Goal: Answer question/provide support: Share knowledge or assist other users

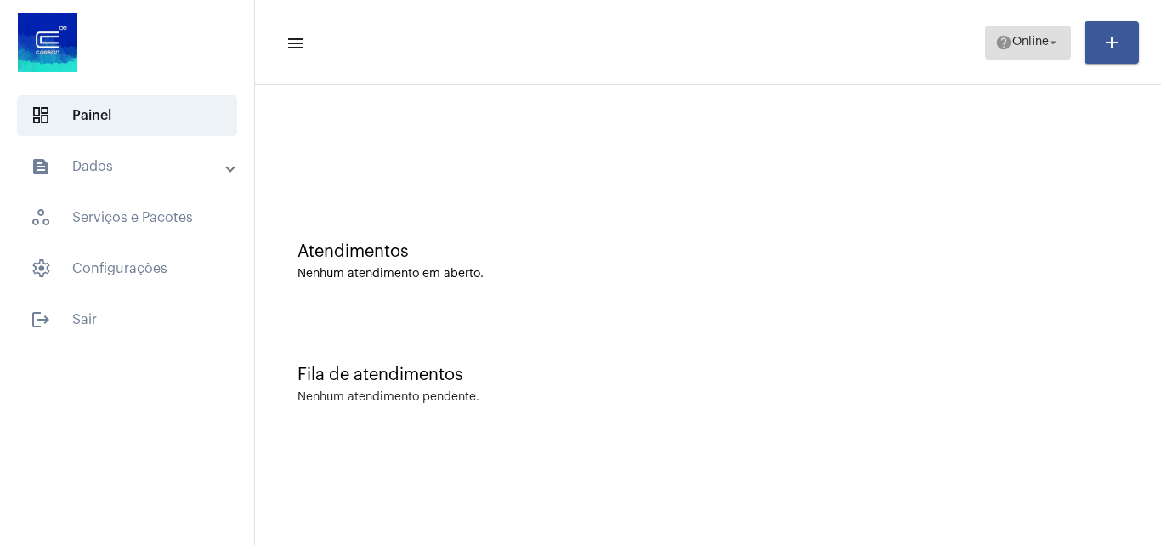
click at [1021, 44] on span "Online" at bounding box center [1030, 43] width 37 height 12
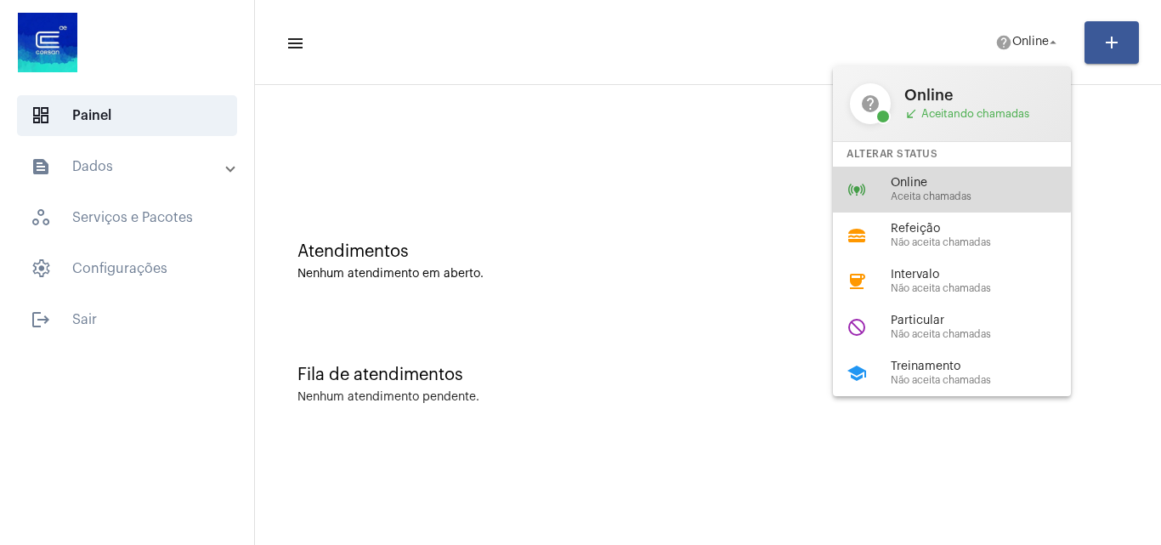
click at [946, 185] on span "Online" at bounding box center [988, 183] width 194 height 13
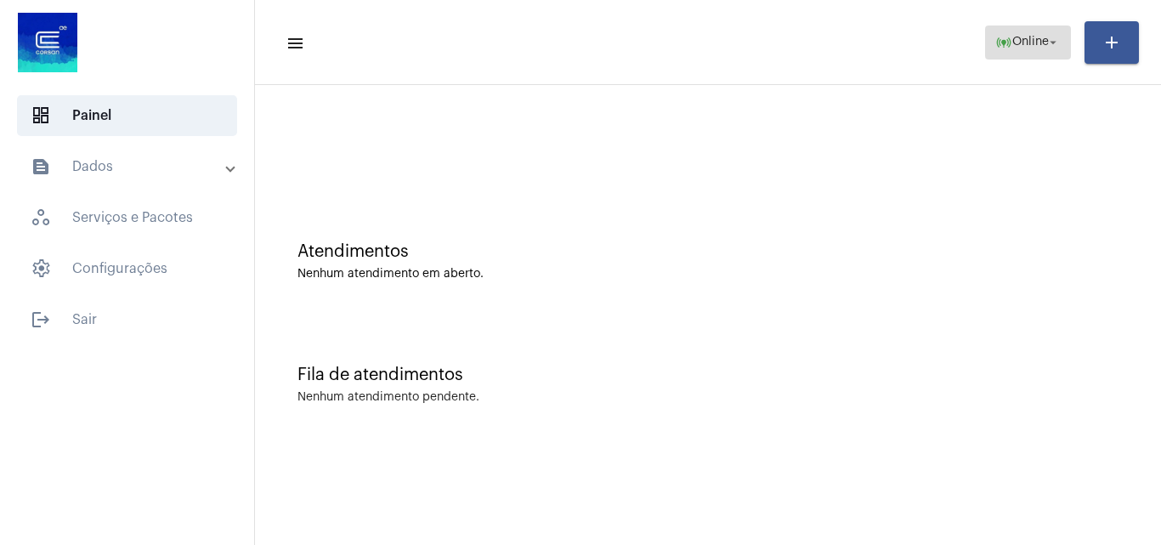
click at [1012, 48] on span "online_prediction Online arrow_drop_down" at bounding box center [1027, 41] width 65 height 31
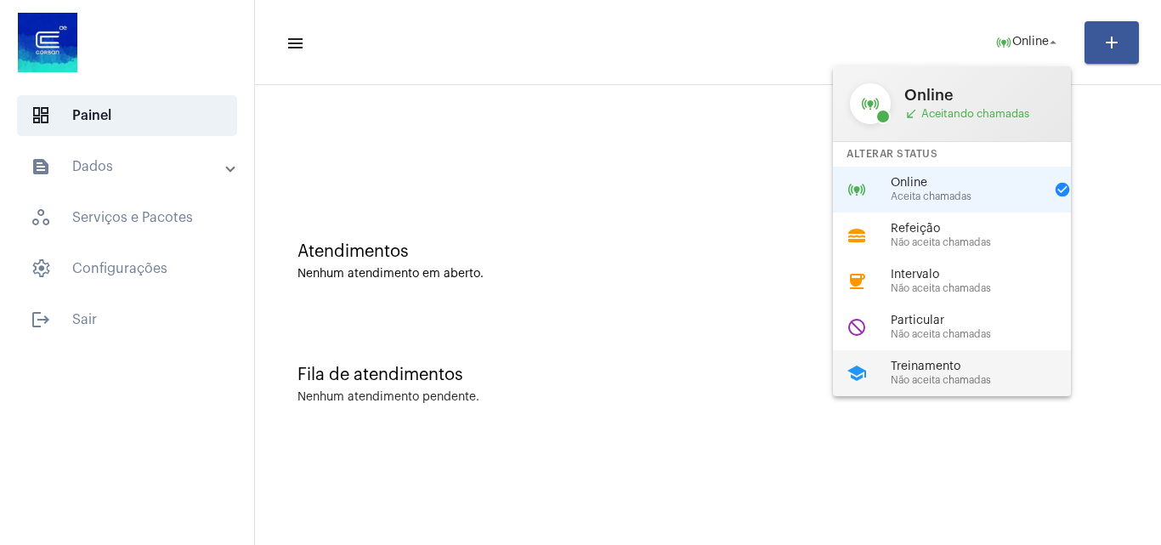
click at [940, 365] on span "Treinamento" at bounding box center [988, 366] width 194 height 13
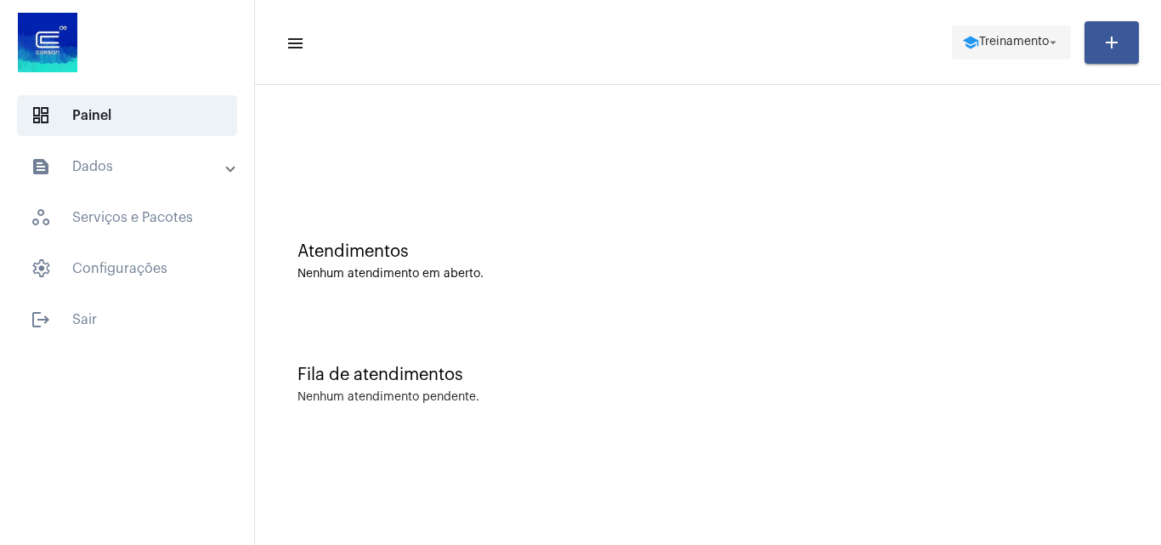
click at [979, 41] on span "Treinamento" at bounding box center [1014, 43] width 70 height 12
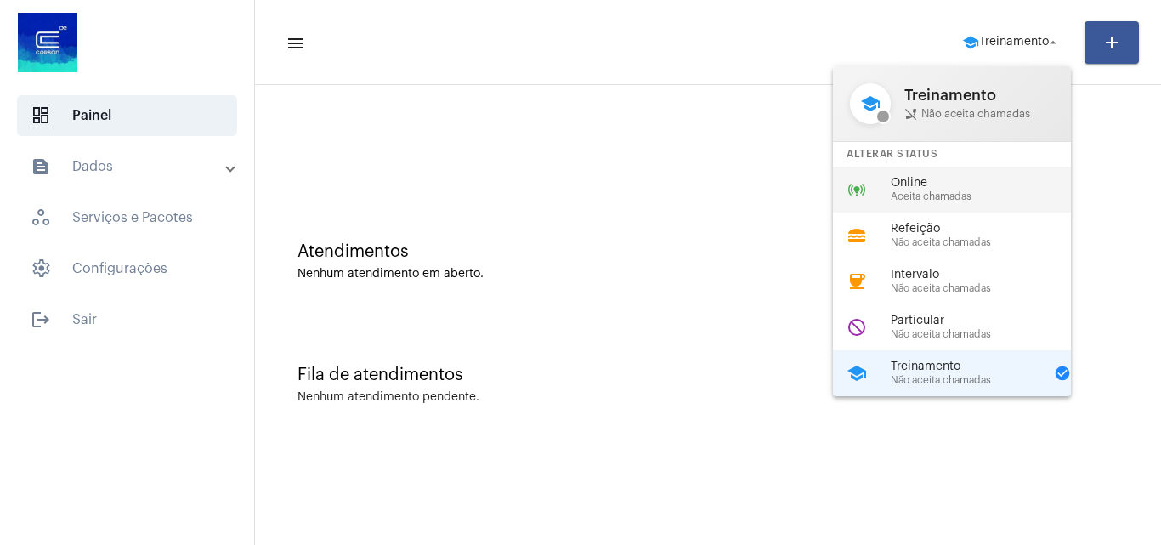
click at [915, 173] on div "online_prediction Online Aceita chamadas" at bounding box center [965, 190] width 265 height 46
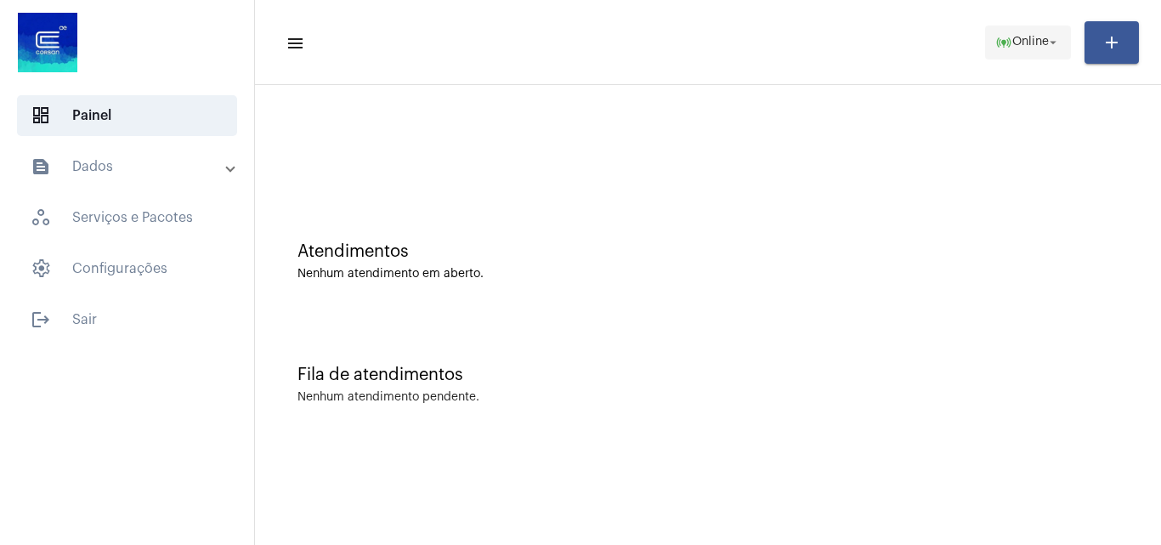
click at [1013, 39] on span "Online" at bounding box center [1030, 43] width 37 height 12
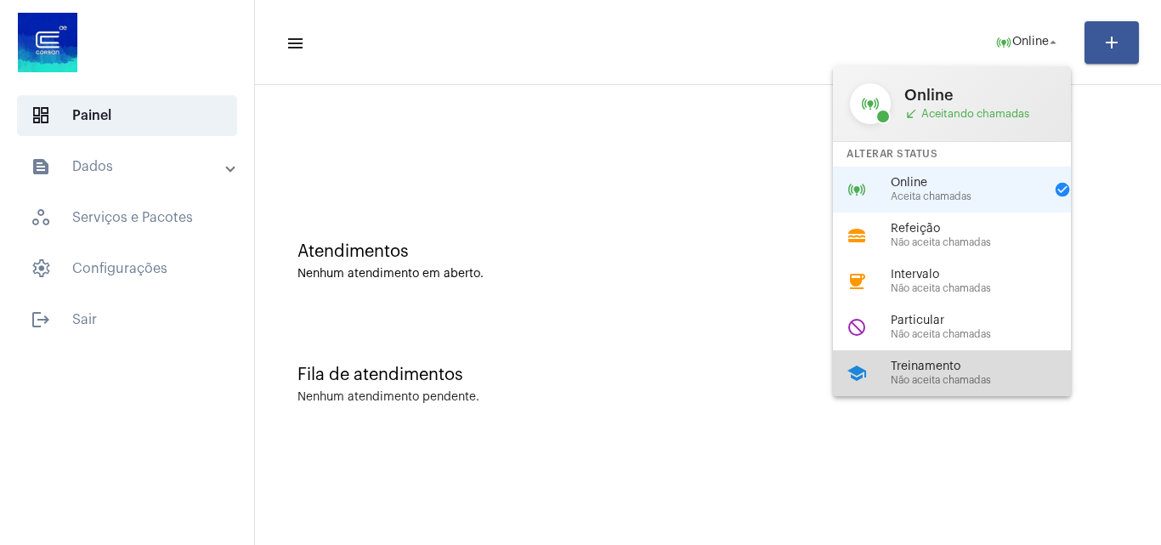
click at [953, 377] on span "Não aceita chamadas" at bounding box center [988, 380] width 194 height 11
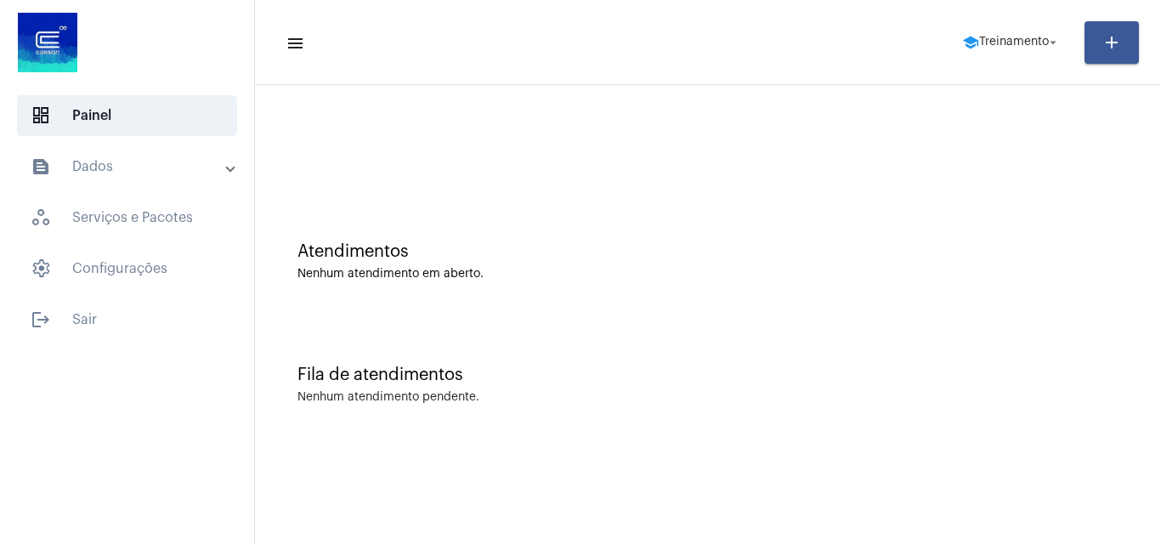
click at [947, 316] on div "Fila de atendimentos Nenhum atendimento pendente." at bounding box center [708, 376] width 889 height 123
click at [990, 39] on span "Treinamento" at bounding box center [1014, 43] width 70 height 12
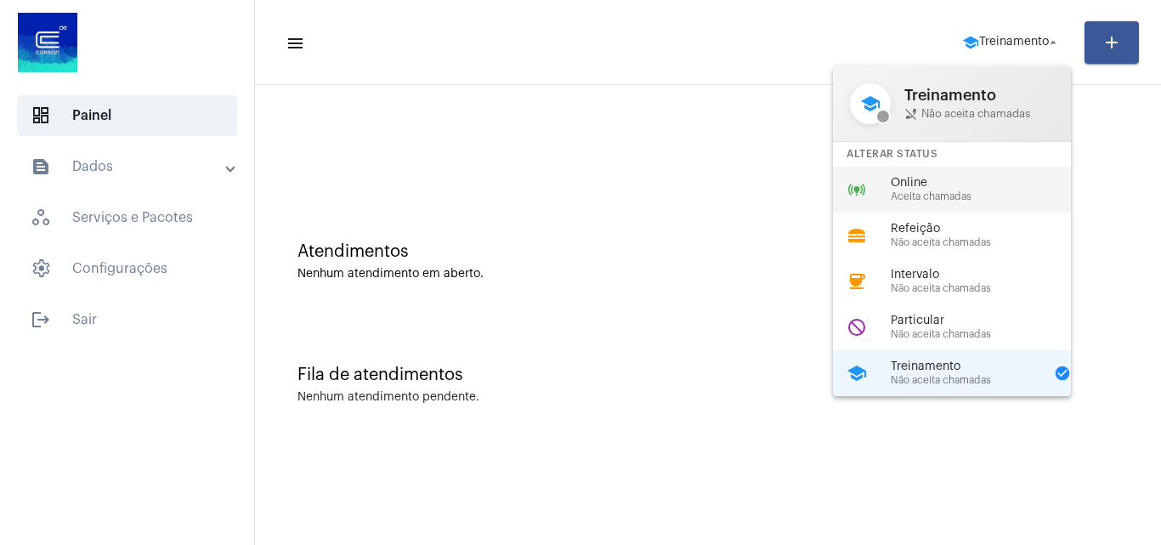
click at [934, 194] on span "Aceita chamadas" at bounding box center [988, 196] width 194 height 11
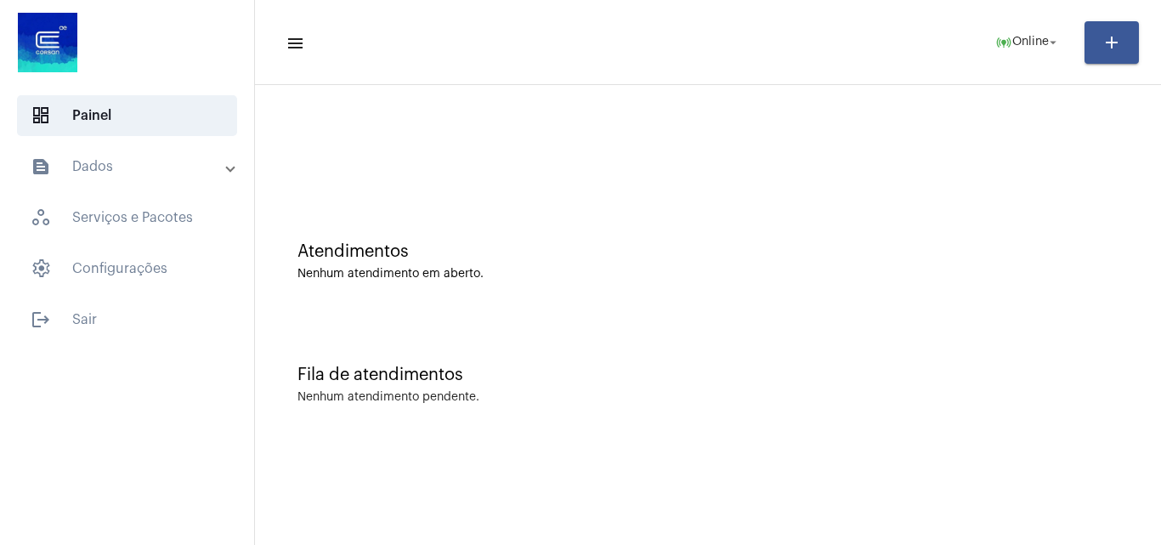
click at [996, 273] on div "Nenhum atendimento em aberto." at bounding box center [708, 274] width 821 height 13
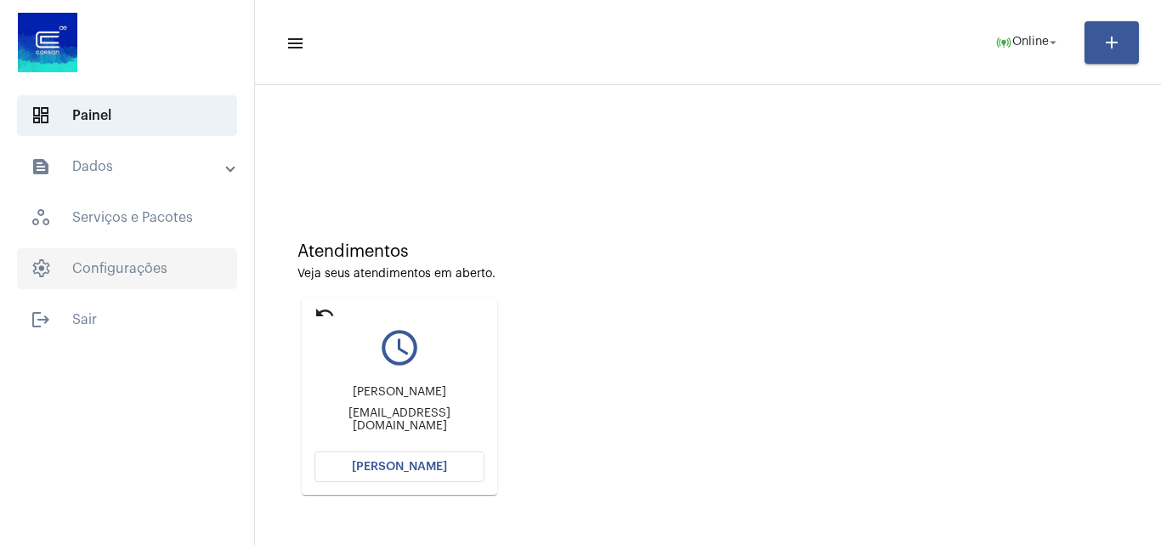
click at [113, 269] on span "settings Configurações" at bounding box center [127, 268] width 220 height 41
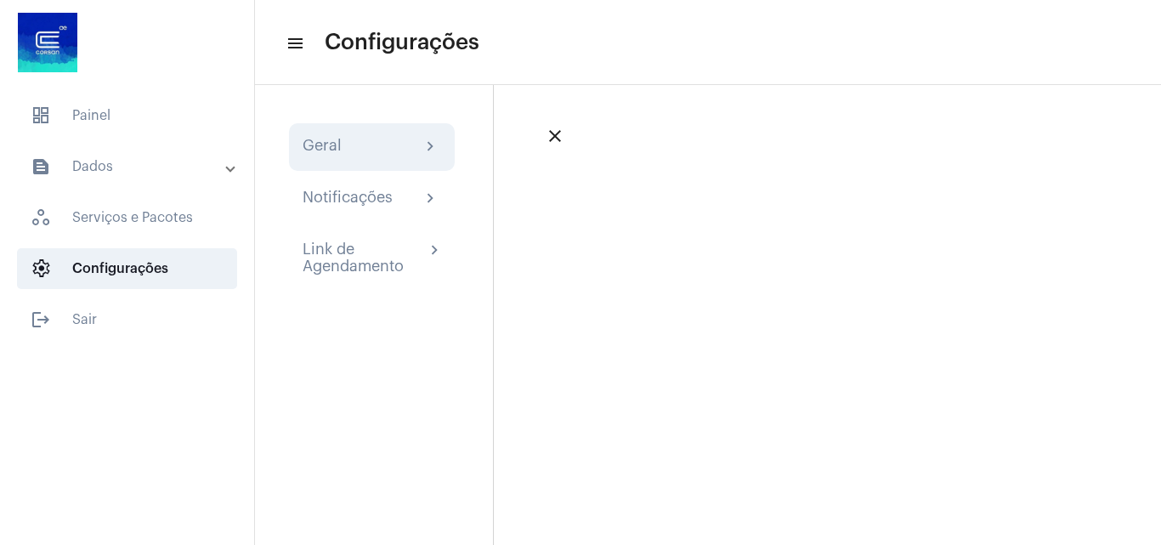
click at [399, 134] on div "Geral chevron_right" at bounding box center [372, 147] width 166 height 48
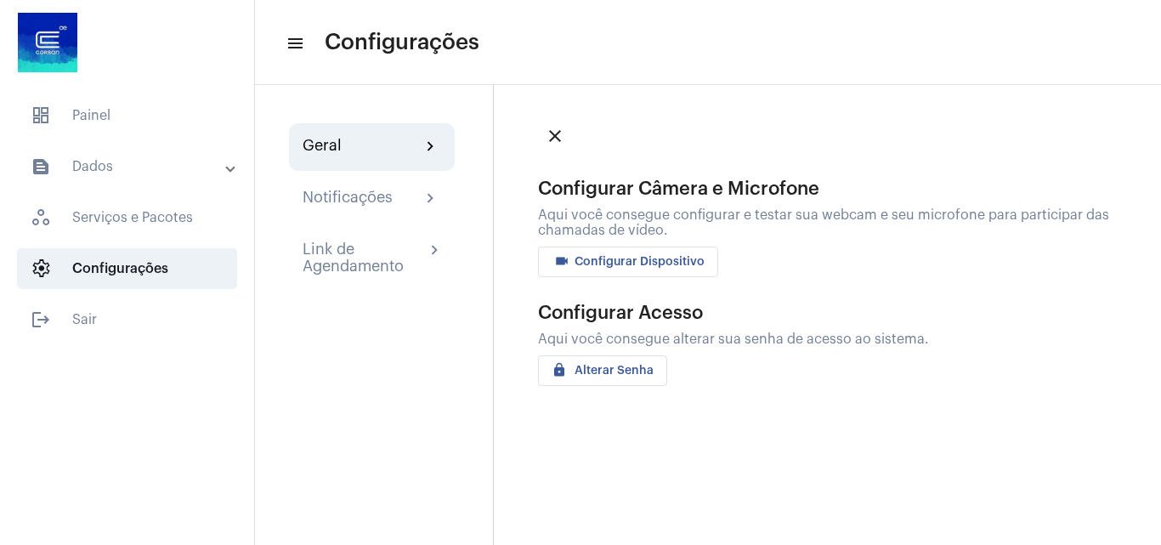
click at [657, 264] on span "videocam Configurar Dispositivo" at bounding box center [628, 262] width 153 height 12
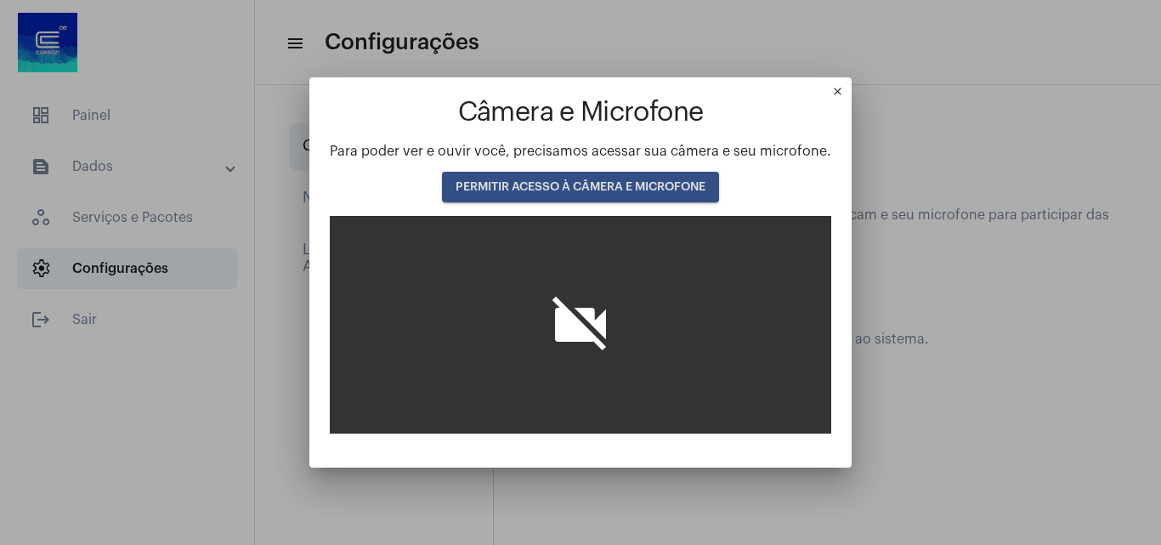
click at [555, 193] on button "PERMITIR ACESSO À CÂMERA E MICROFONE" at bounding box center [580, 187] width 277 height 31
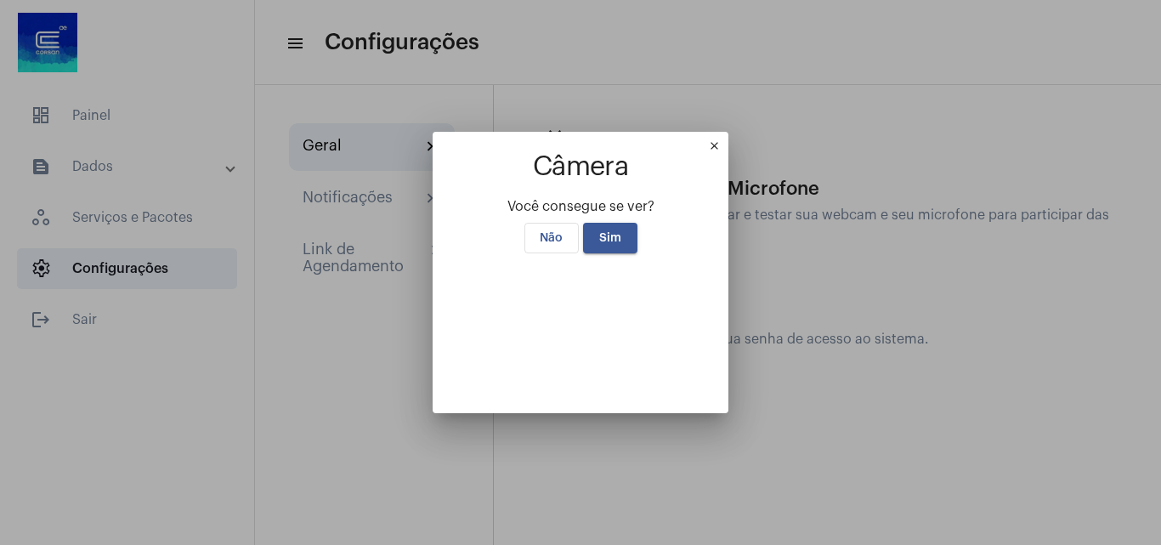
click at [599, 232] on span "Sim" at bounding box center [610, 238] width 22 height 12
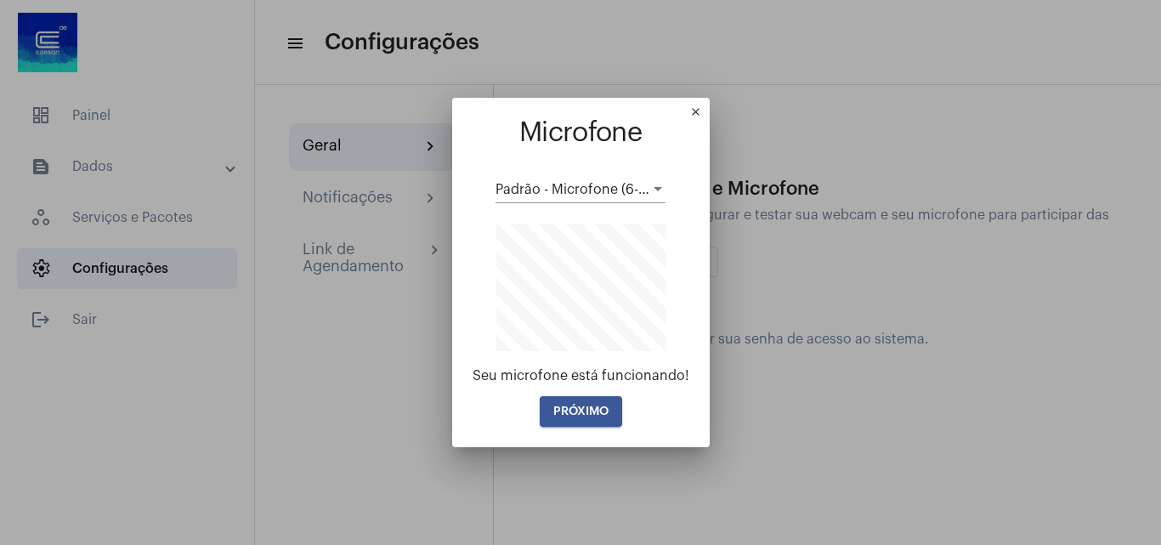
click at [603, 417] on span "PRÓXIMO" at bounding box center [580, 412] width 55 height 12
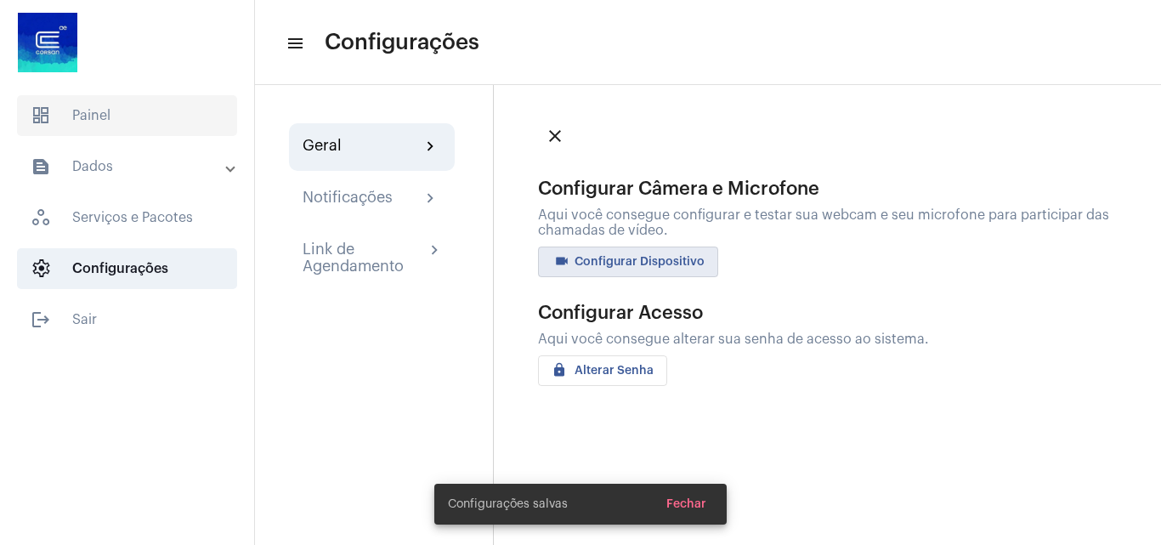
click at [122, 128] on span "dashboard Painel" at bounding box center [127, 115] width 220 height 41
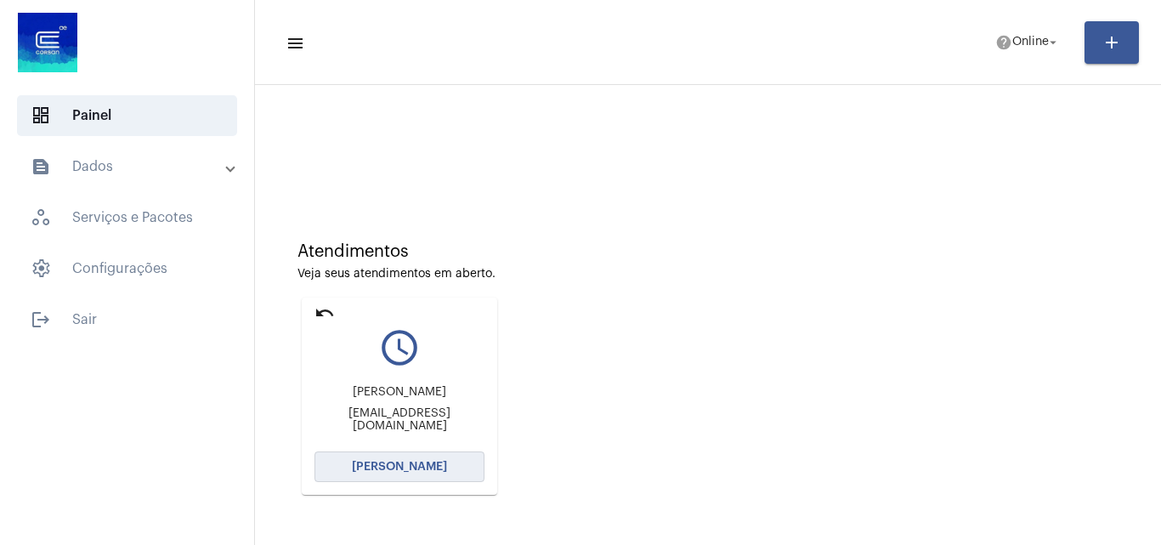
click at [431, 468] on span "[PERSON_NAME]" at bounding box center [399, 467] width 95 height 12
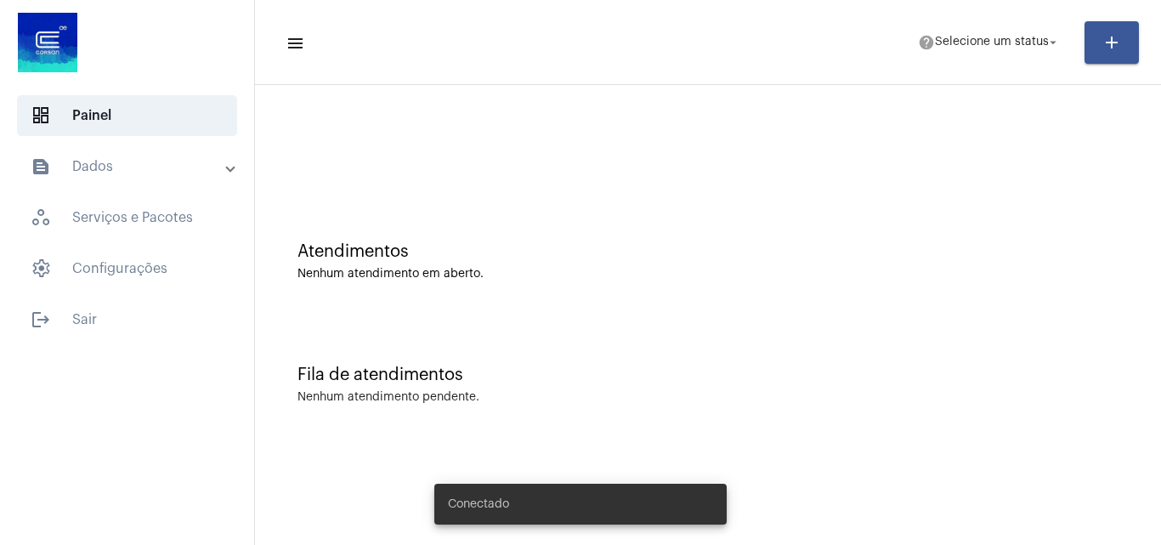
click at [152, 162] on mat-panel-title "text_snippet_outlined Dados" at bounding box center [129, 166] width 196 height 20
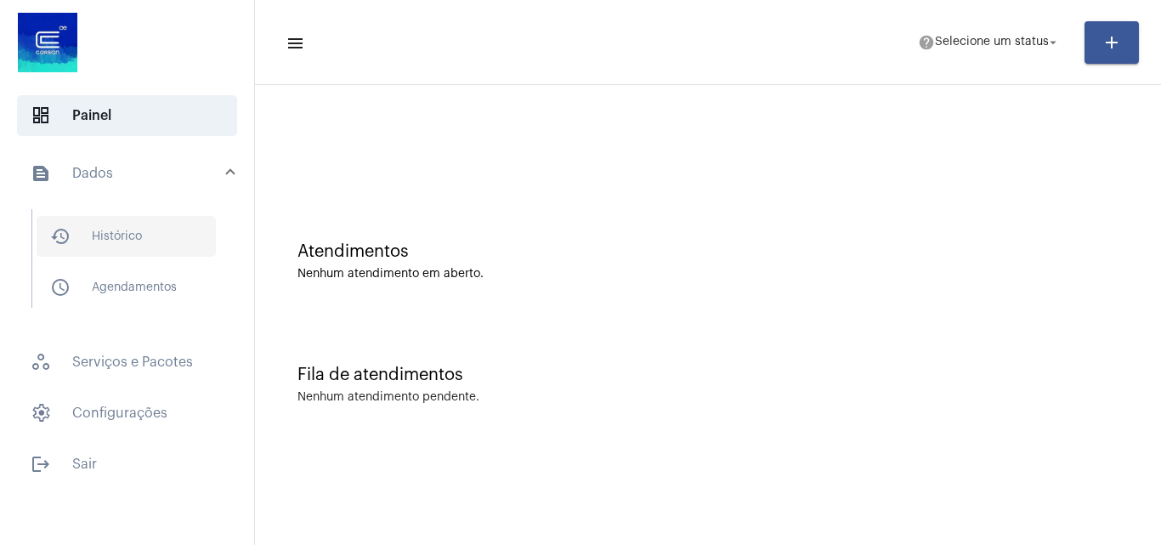
click at [133, 240] on span "history_outlined Histórico" at bounding box center [126, 236] width 179 height 41
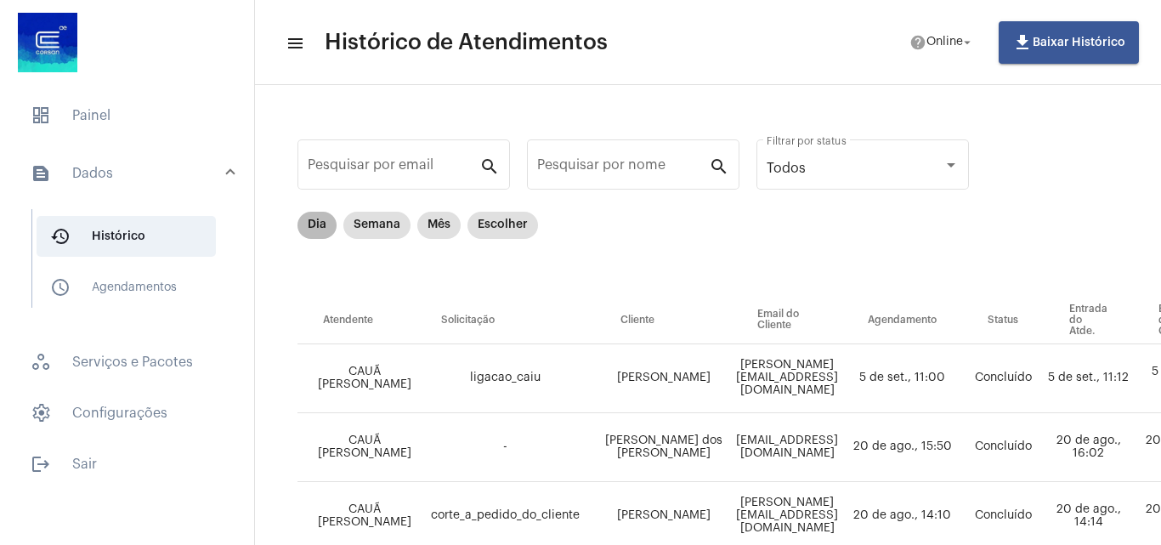
click at [316, 226] on mat-chip "Dia" at bounding box center [317, 225] width 39 height 27
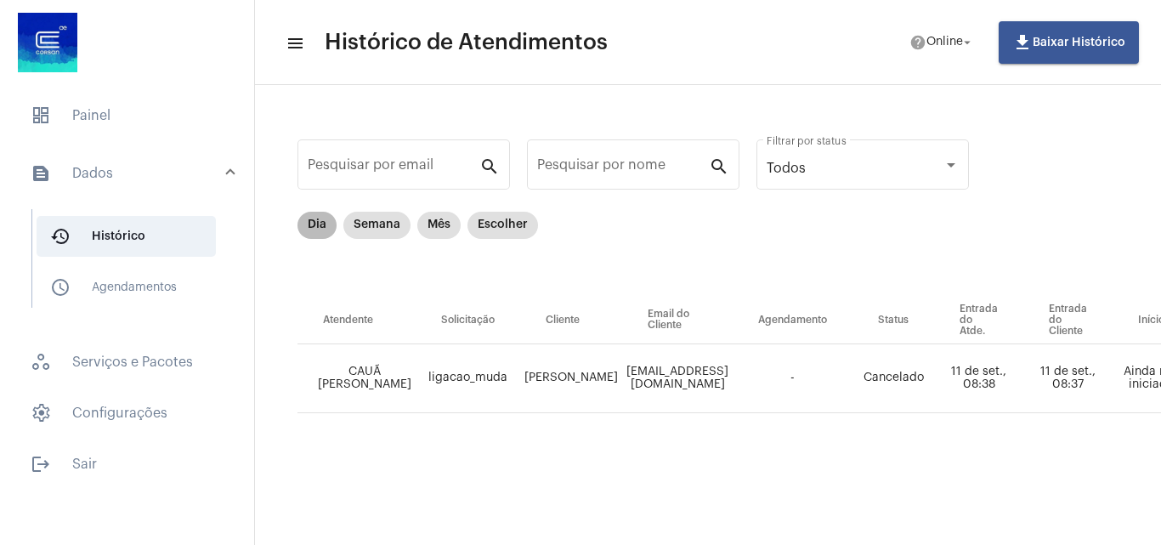
scroll to position [0, 3]
click at [692, 462] on div "Pesquisar por email search Pesquisar por nome search Todos Filtrar por status D…" at bounding box center [993, 294] width 1449 height 384
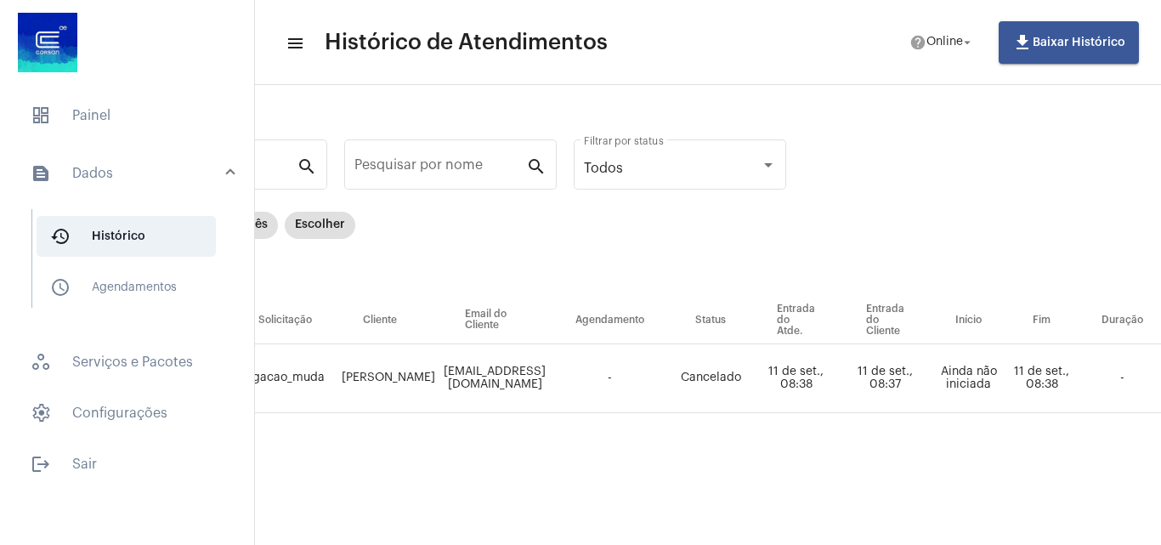
scroll to position [0, 0]
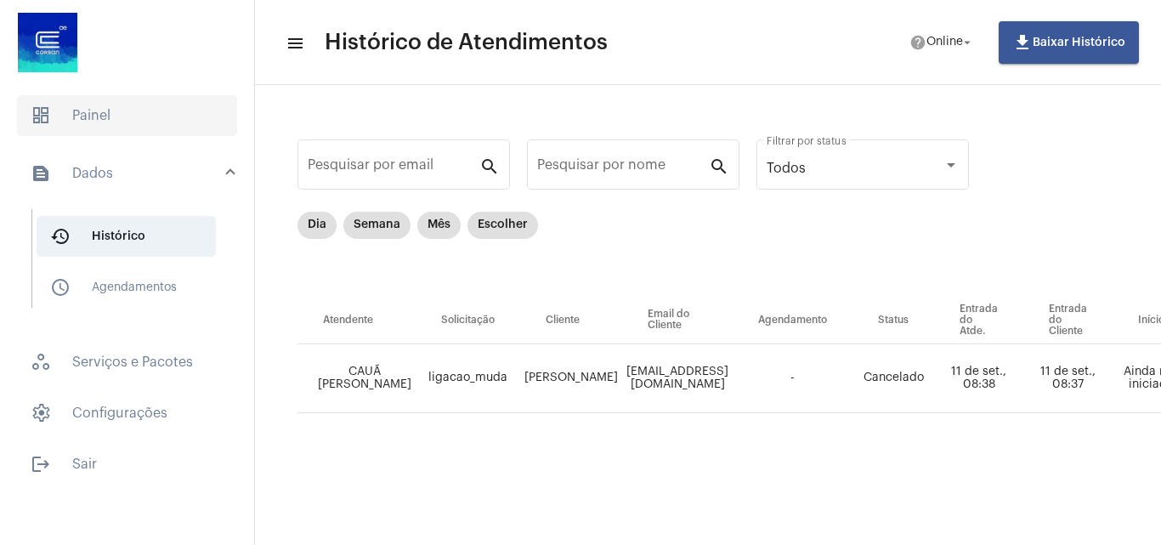
click at [105, 114] on span "dashboard Painel" at bounding box center [127, 115] width 220 height 41
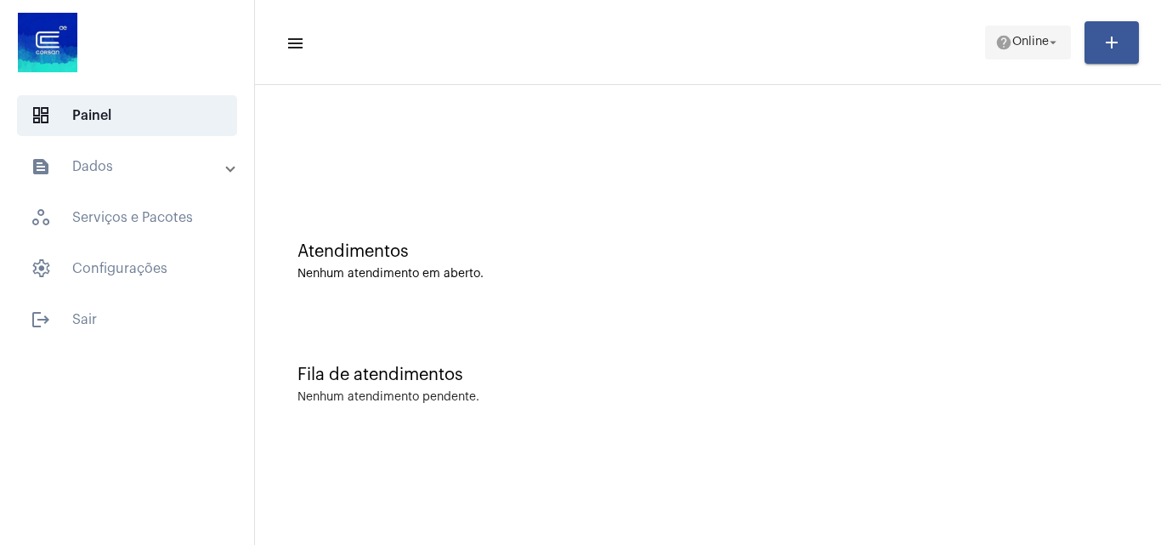
click at [1022, 47] on span "Online" at bounding box center [1030, 43] width 37 height 12
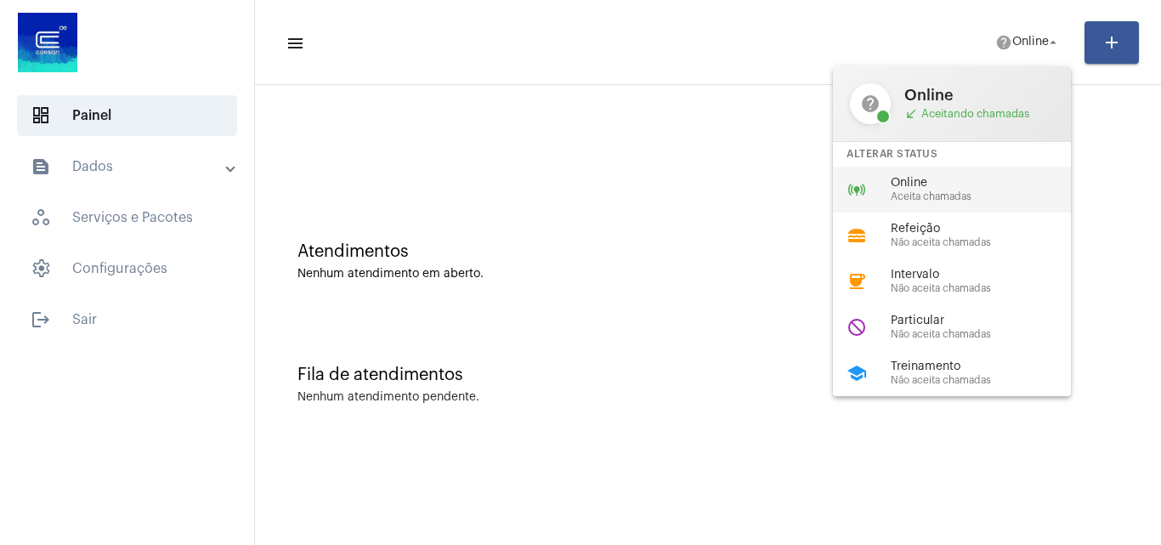
click at [935, 198] on span "Aceita chamadas" at bounding box center [988, 196] width 194 height 11
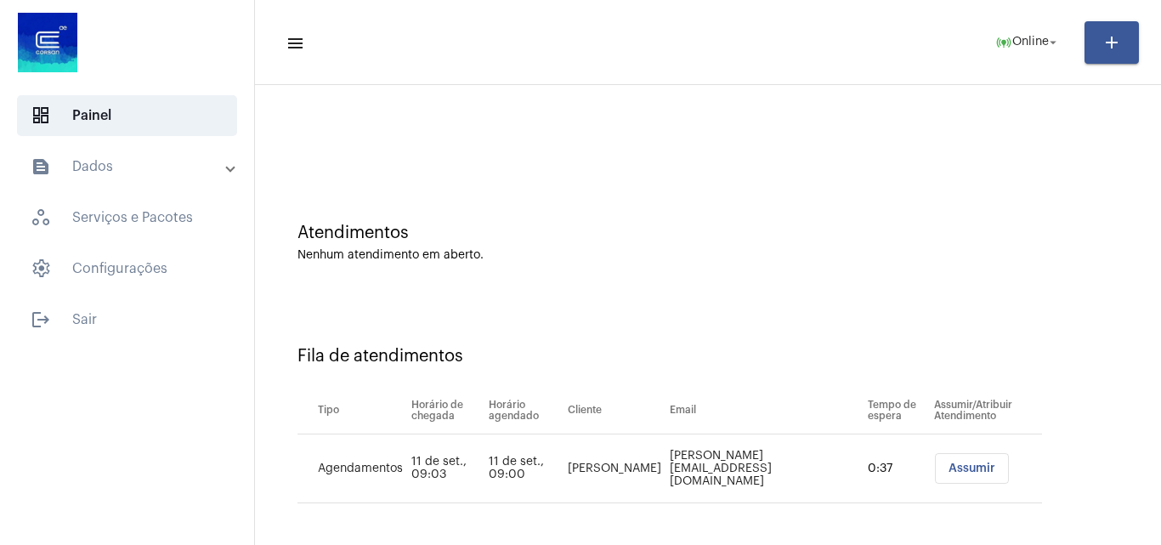
scroll to position [23, 0]
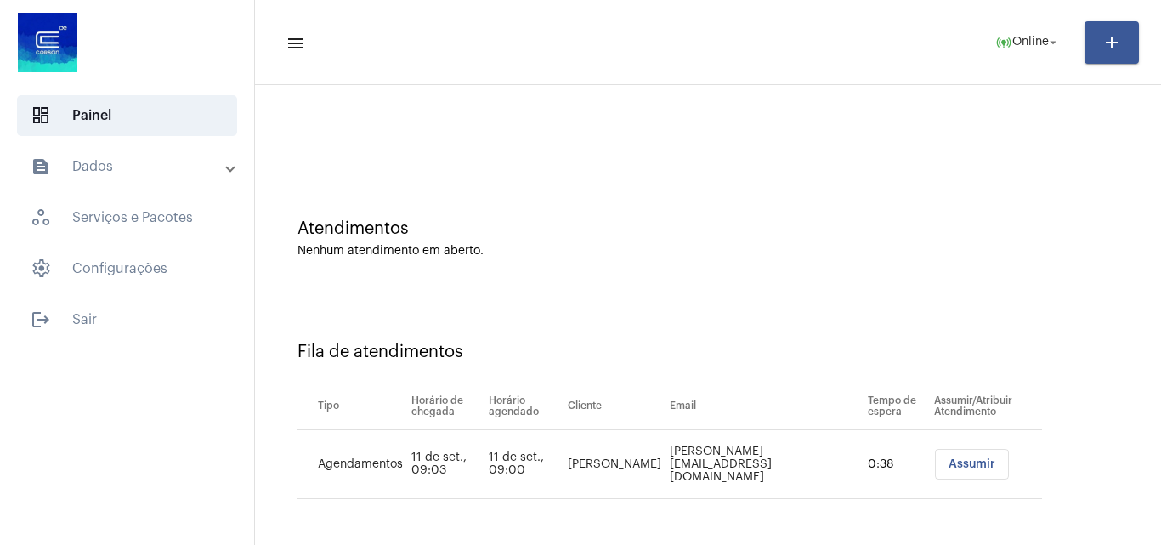
click at [949, 466] on span "Assumir" at bounding box center [972, 464] width 47 height 12
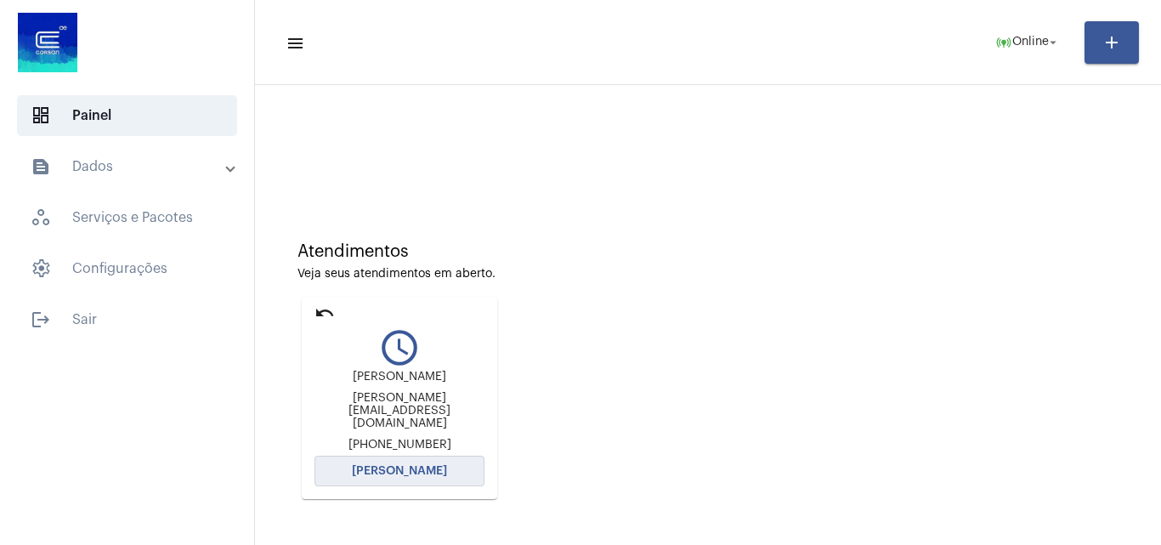
click at [426, 465] on span "[PERSON_NAME]" at bounding box center [399, 471] width 95 height 12
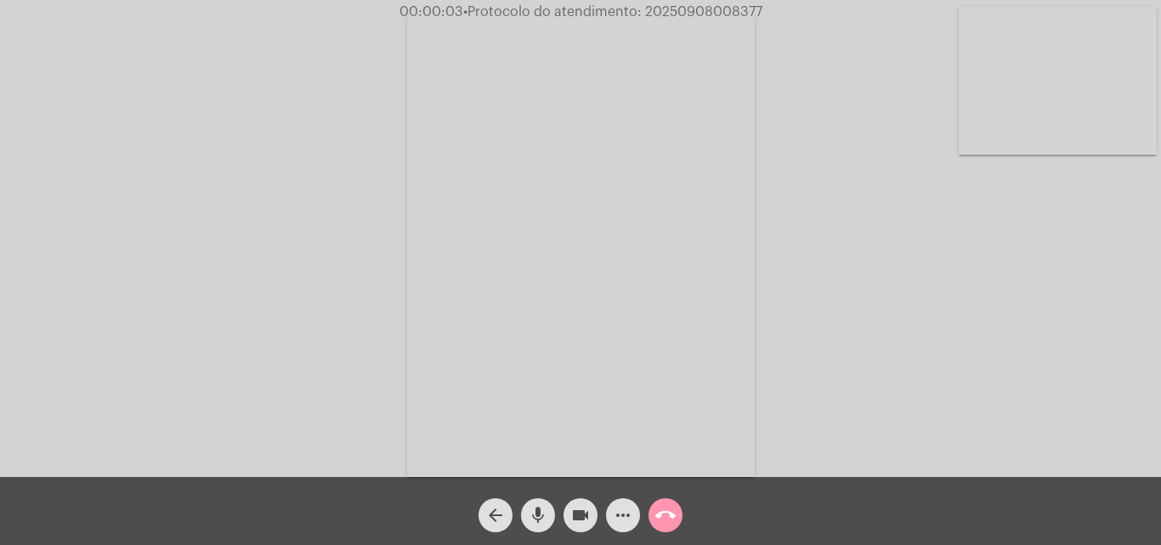
click at [544, 508] on mat-icon "mic" at bounding box center [538, 515] width 20 height 20
click at [542, 511] on mat-icon "mic_off" at bounding box center [538, 515] width 20 height 20
click at [542, 513] on mat-icon "mic" at bounding box center [538, 515] width 20 height 20
click at [537, 516] on mat-icon "mic_off" at bounding box center [538, 515] width 20 height 20
click at [542, 515] on mat-icon "mic" at bounding box center [538, 515] width 20 height 20
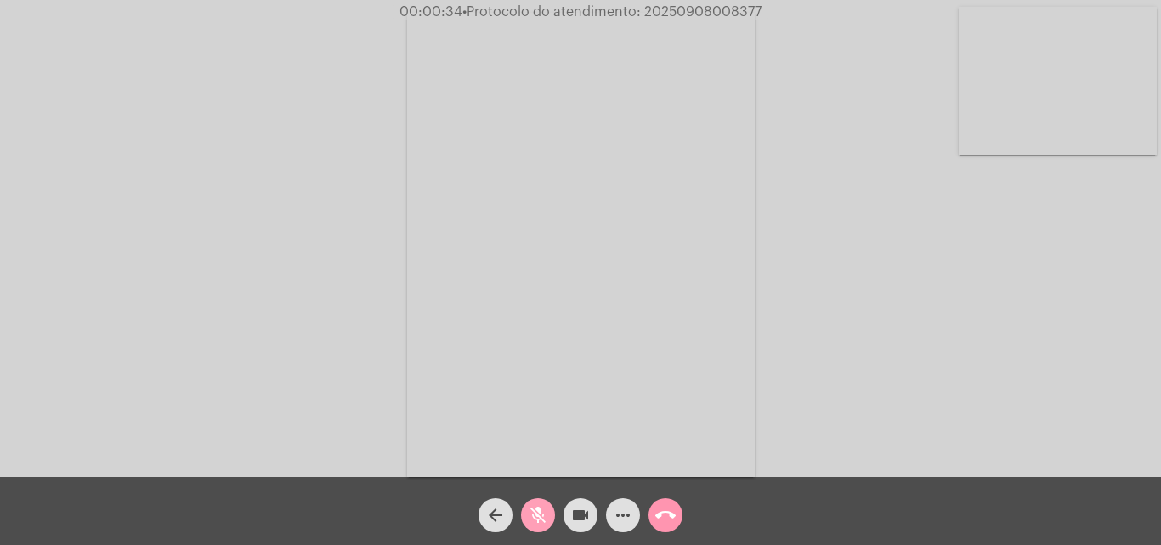
drag, startPoint x: 533, startPoint y: 517, endPoint x: 513, endPoint y: 368, distance: 150.0
click at [535, 517] on mat-icon "mic_off" at bounding box center [538, 515] width 20 height 20
click at [541, 513] on mat-icon "mic" at bounding box center [538, 515] width 20 height 20
click at [535, 513] on mat-icon "mic_off" at bounding box center [538, 515] width 20 height 20
